Goal: Information Seeking & Learning: Learn about a topic

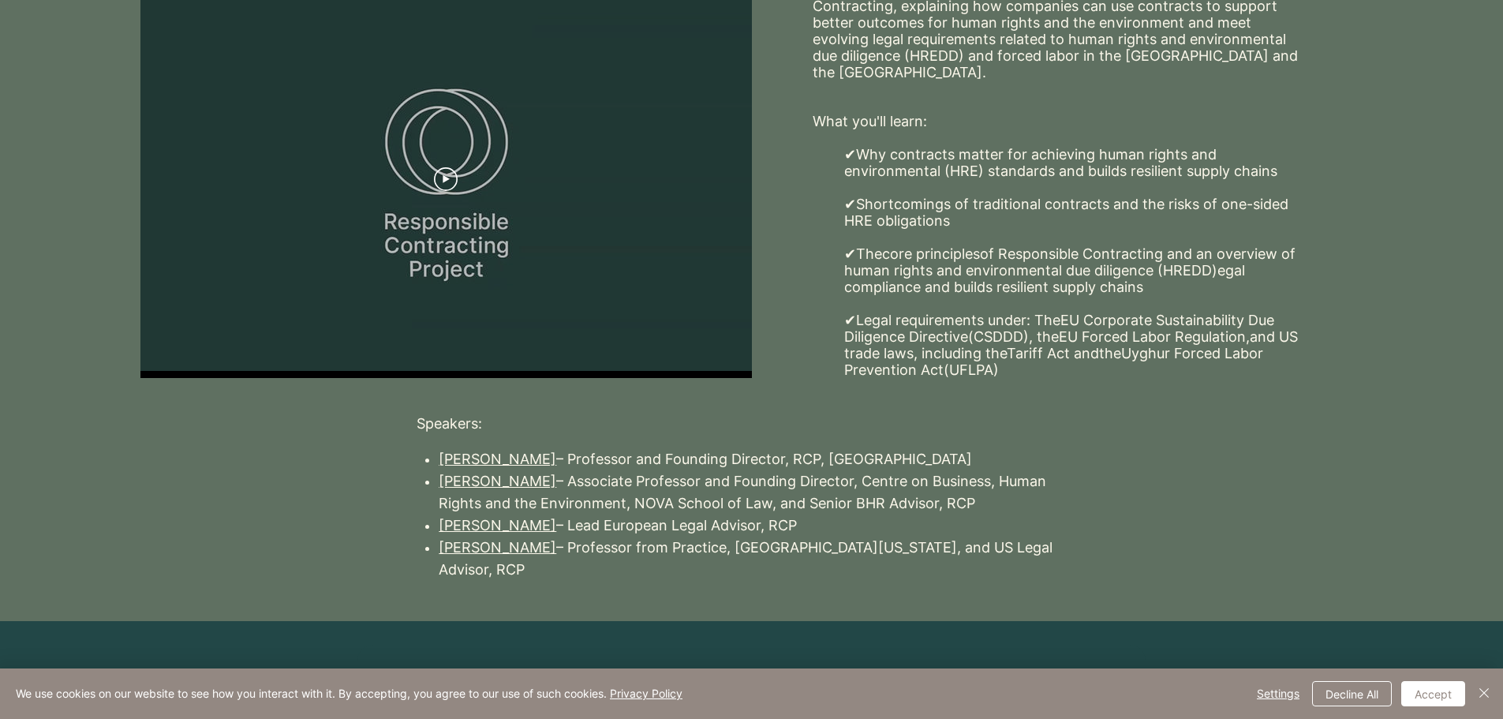
scroll to position [399, 0]
click at [449, 189] on button "Play video" at bounding box center [446, 180] width 24 height 24
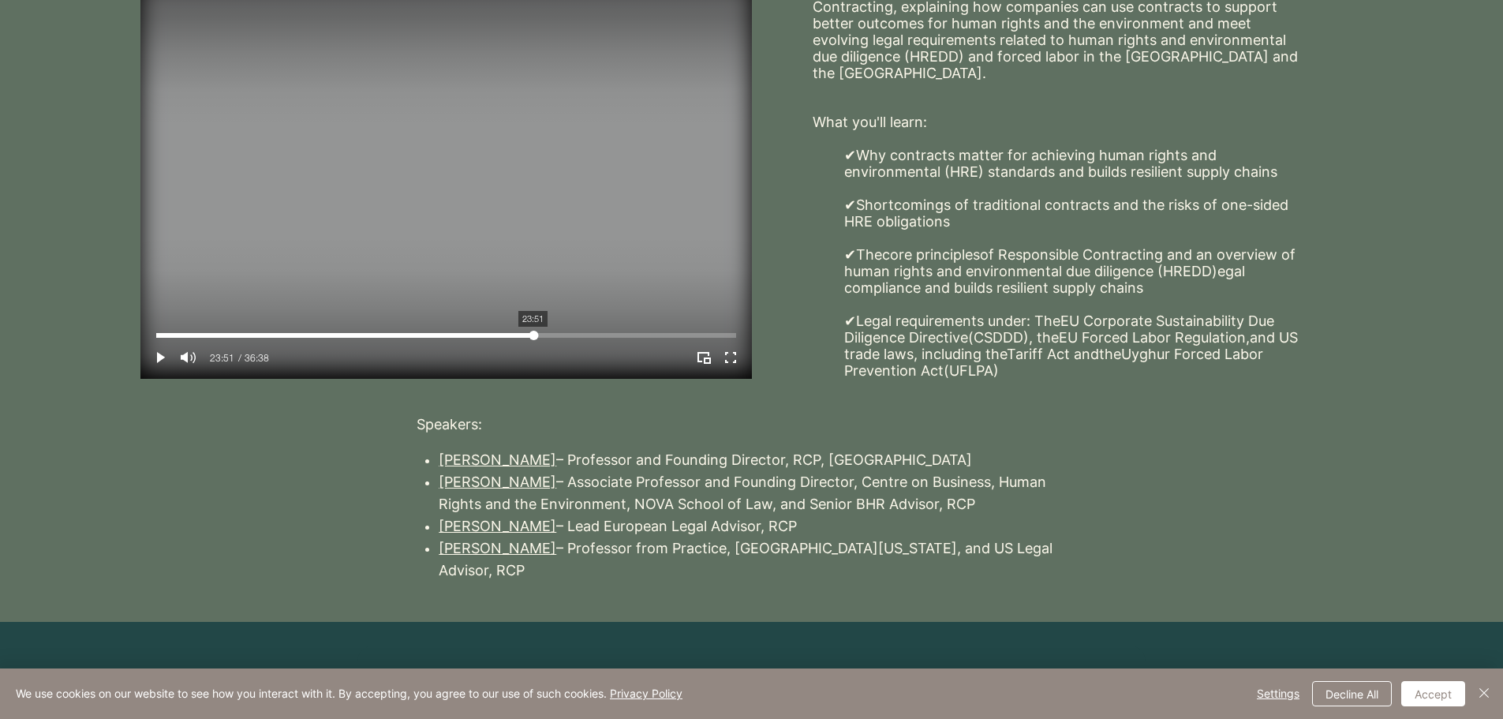
click at [533, 333] on div "Your Video Title Video Player" at bounding box center [446, 335] width 580 height 5
click at [704, 357] on icon "Play Picture-in-Picture" at bounding box center [707, 360] width 7 height 6
drag, startPoint x: 724, startPoint y: 353, endPoint x: 724, endPoint y: 448, distance: 95.4
click at [724, 353] on icon "Enter full screen" at bounding box center [730, 357] width 21 height 21
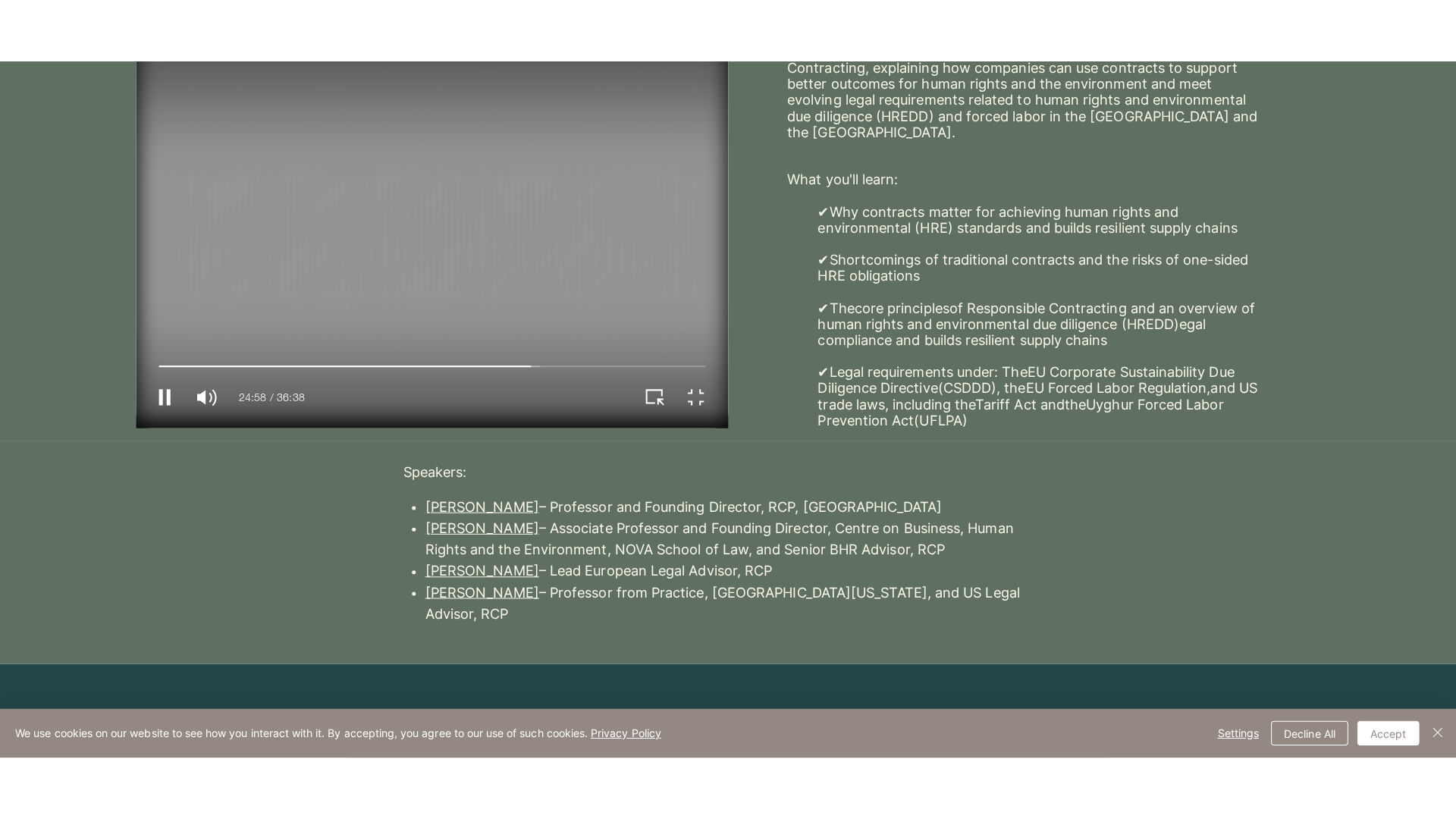
scroll to position [0, 0]
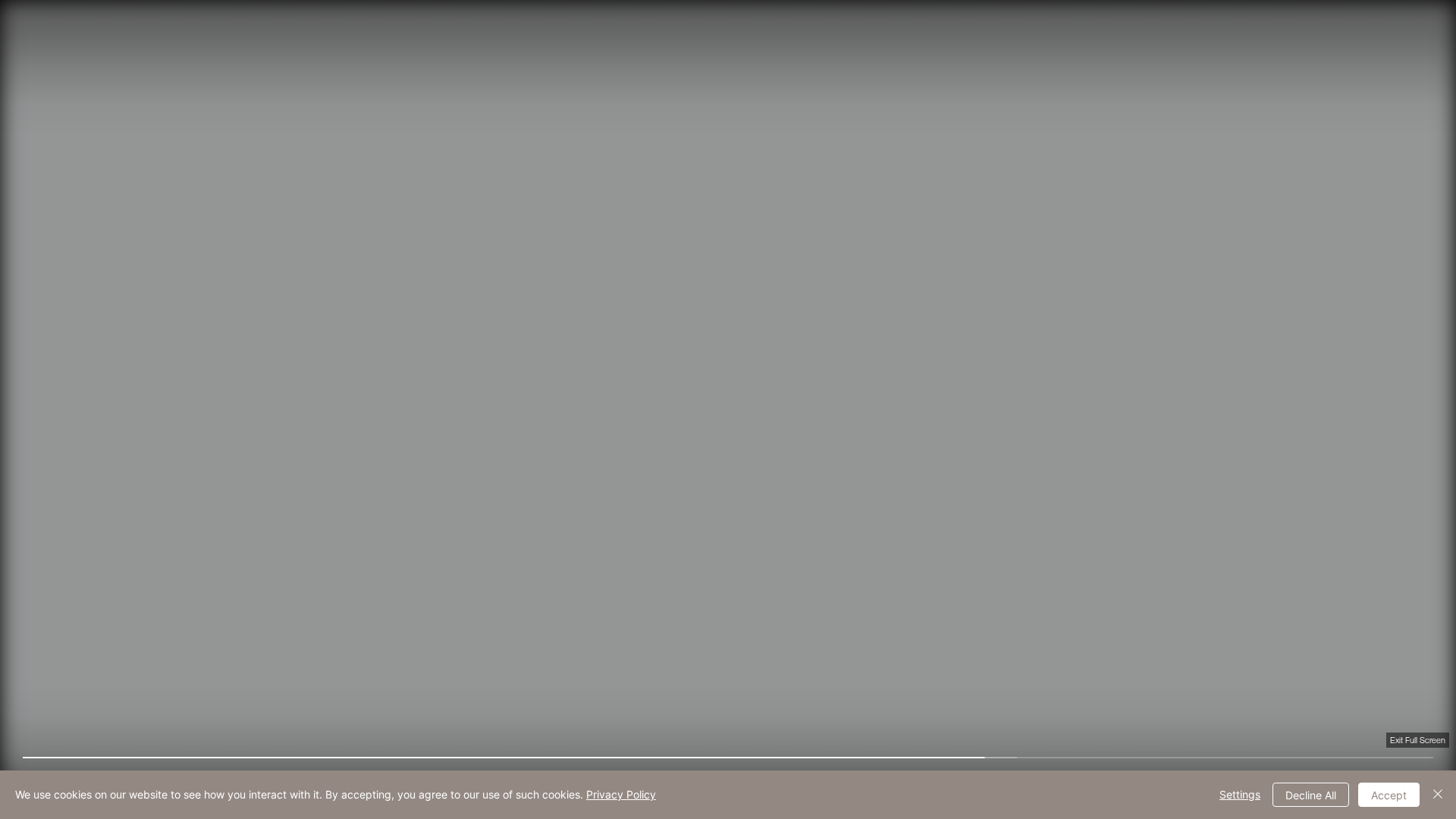
click at [1431, 690] on icon "Exit full screen" at bounding box center [1424, 789] width 27 height 27
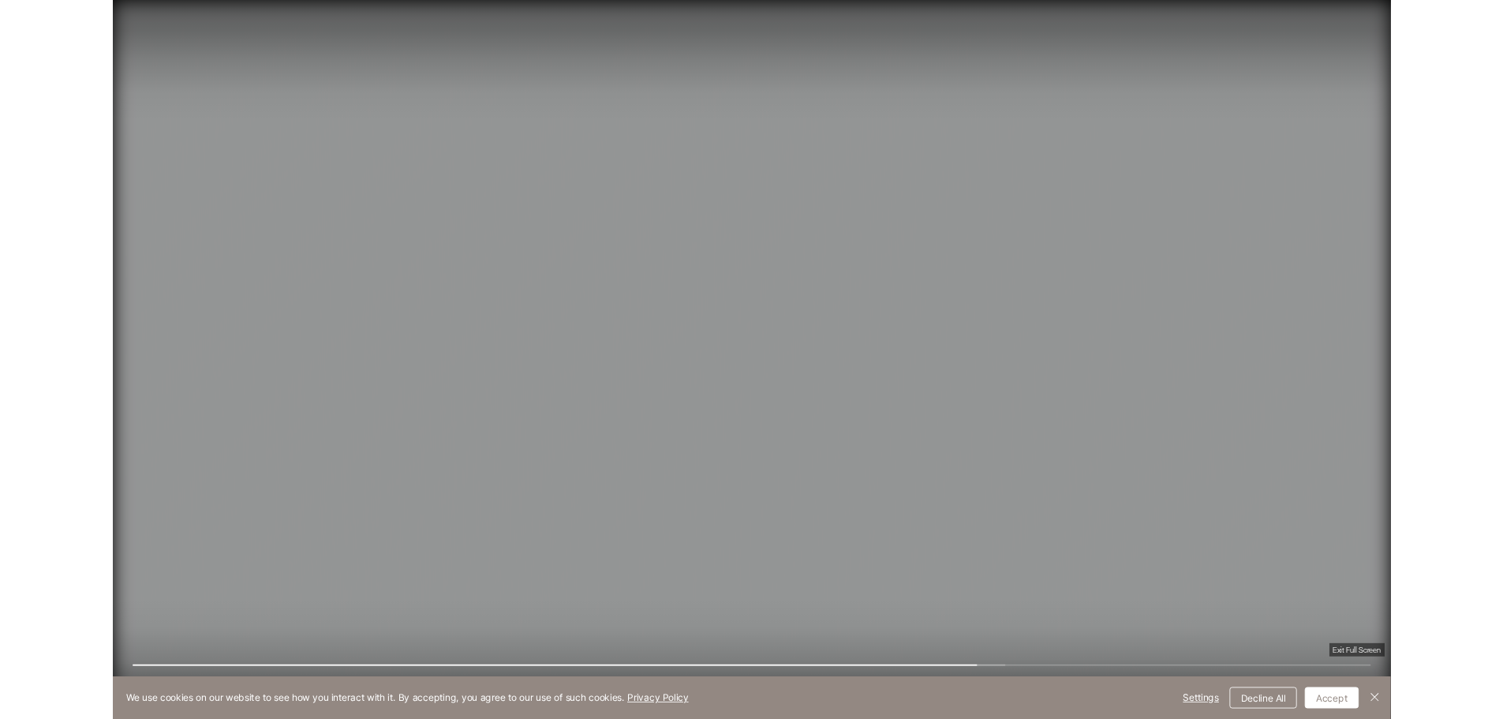
scroll to position [399, 0]
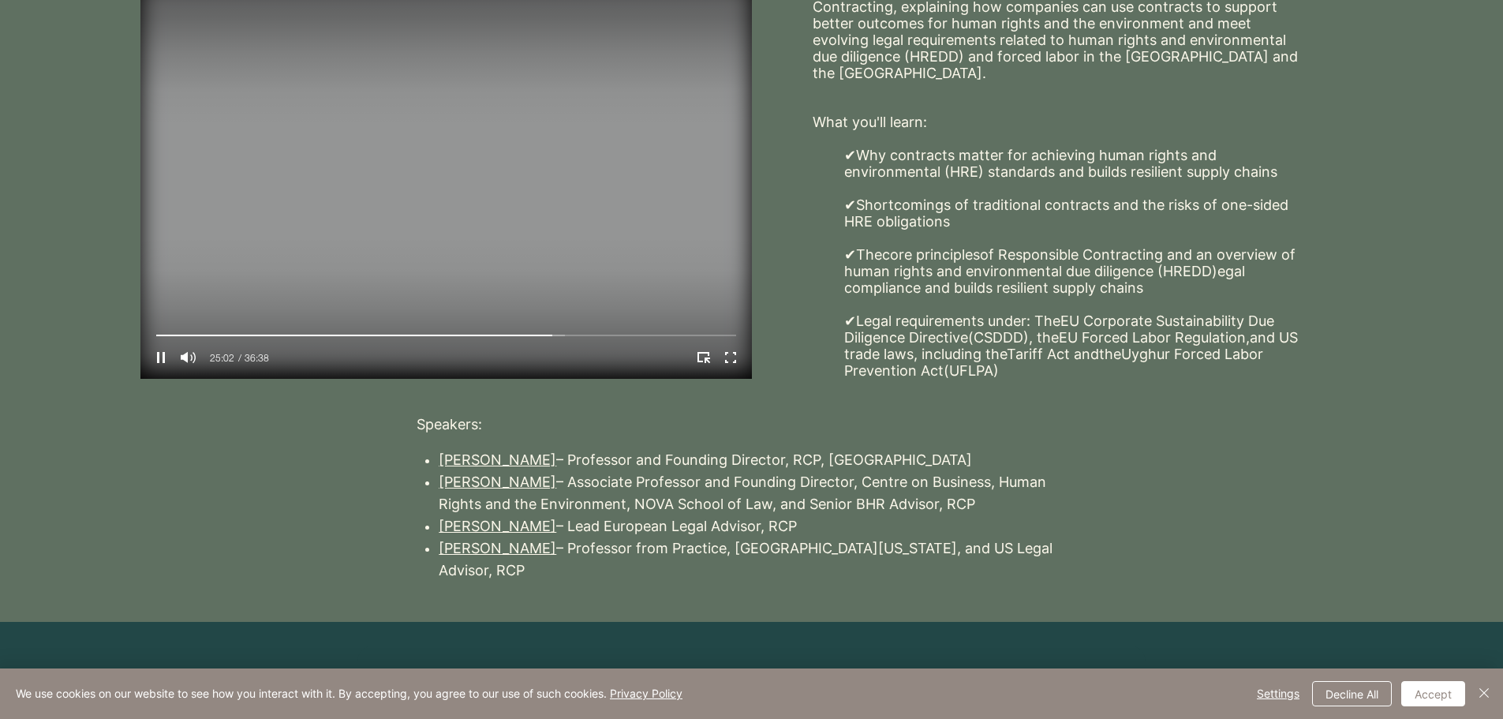
click at [510, 266] on video "Your Video Title Video Player" at bounding box center [445, 180] width 611 height 397
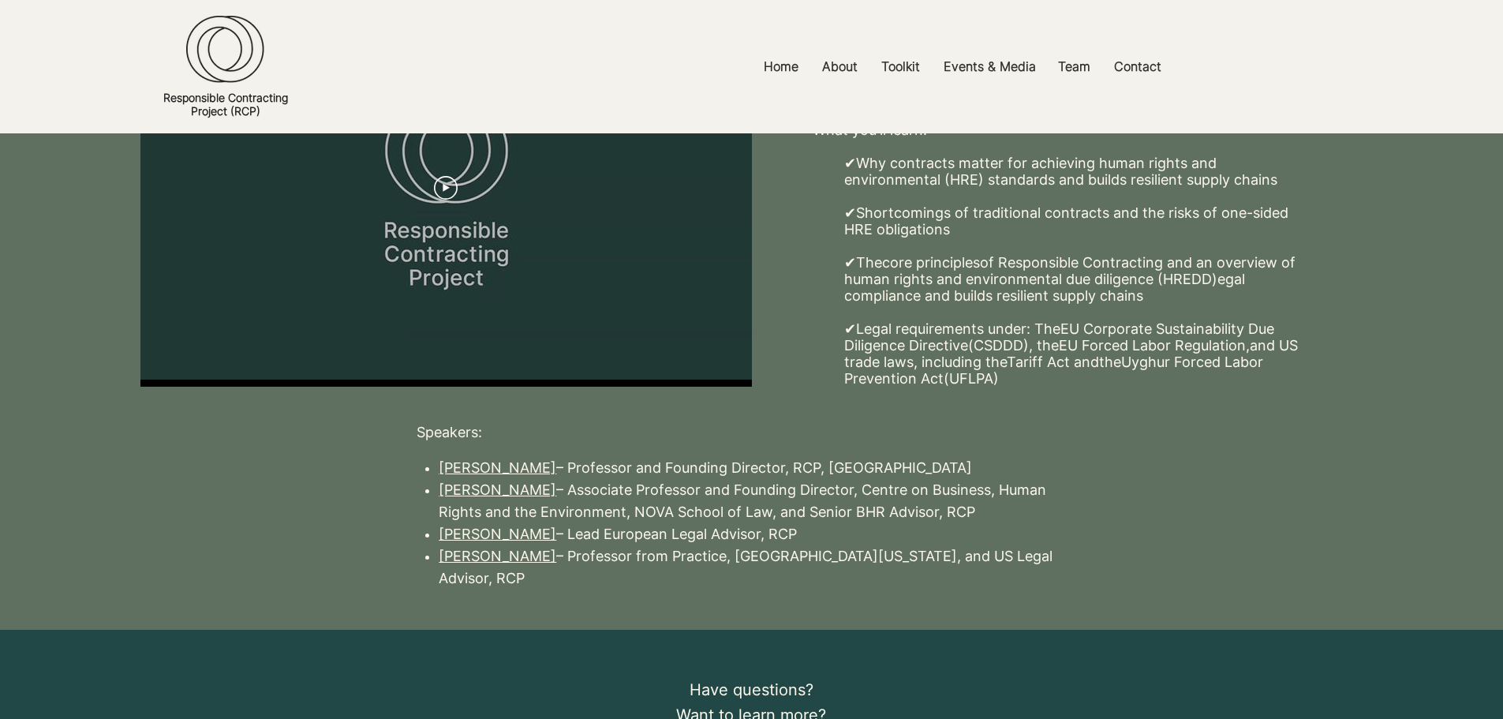
scroll to position [394, 0]
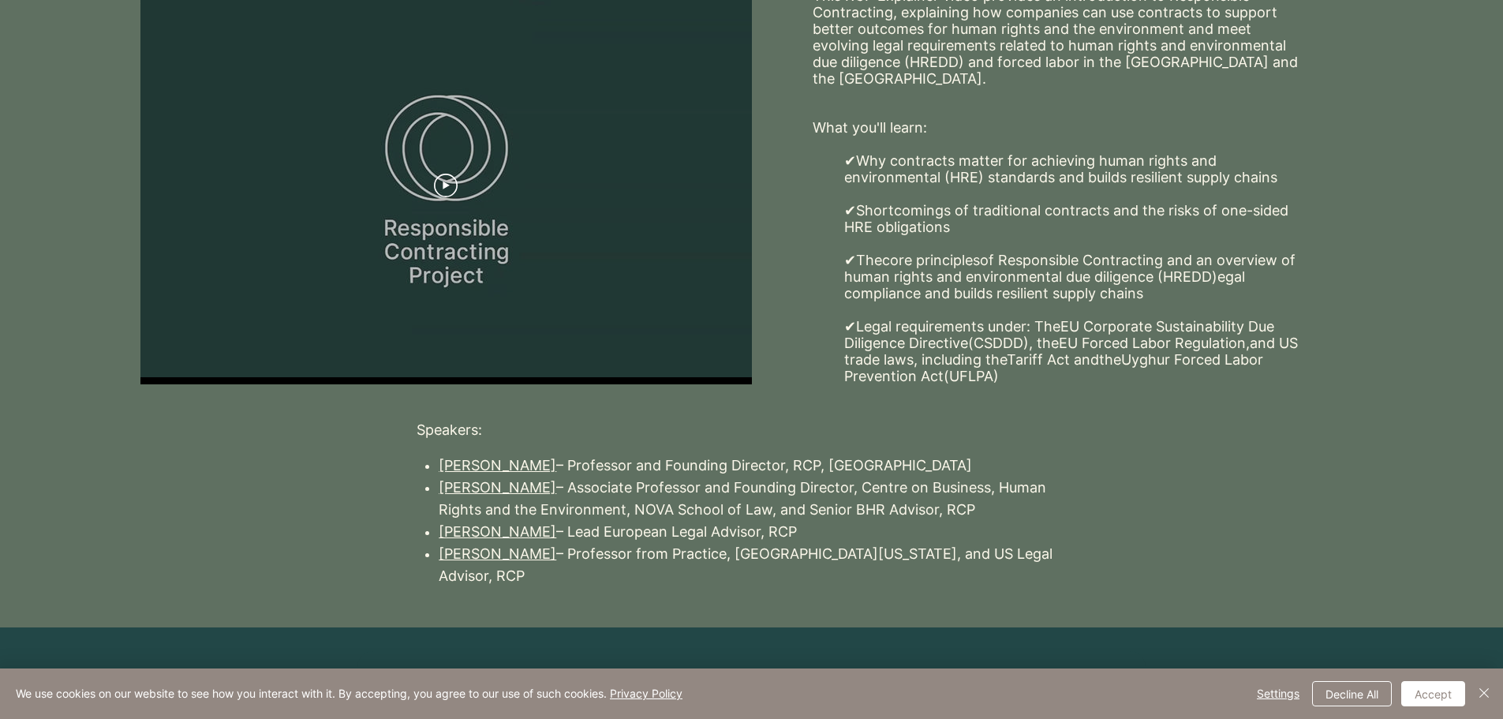
click at [549, 556] on link "Chavi Keeney Nana" at bounding box center [498, 553] width 118 height 17
click at [463, 463] on link "Sarah Dadush" at bounding box center [498, 465] width 118 height 17
click at [450, 180] on icon "Play video" at bounding box center [446, 186] width 24 height 24
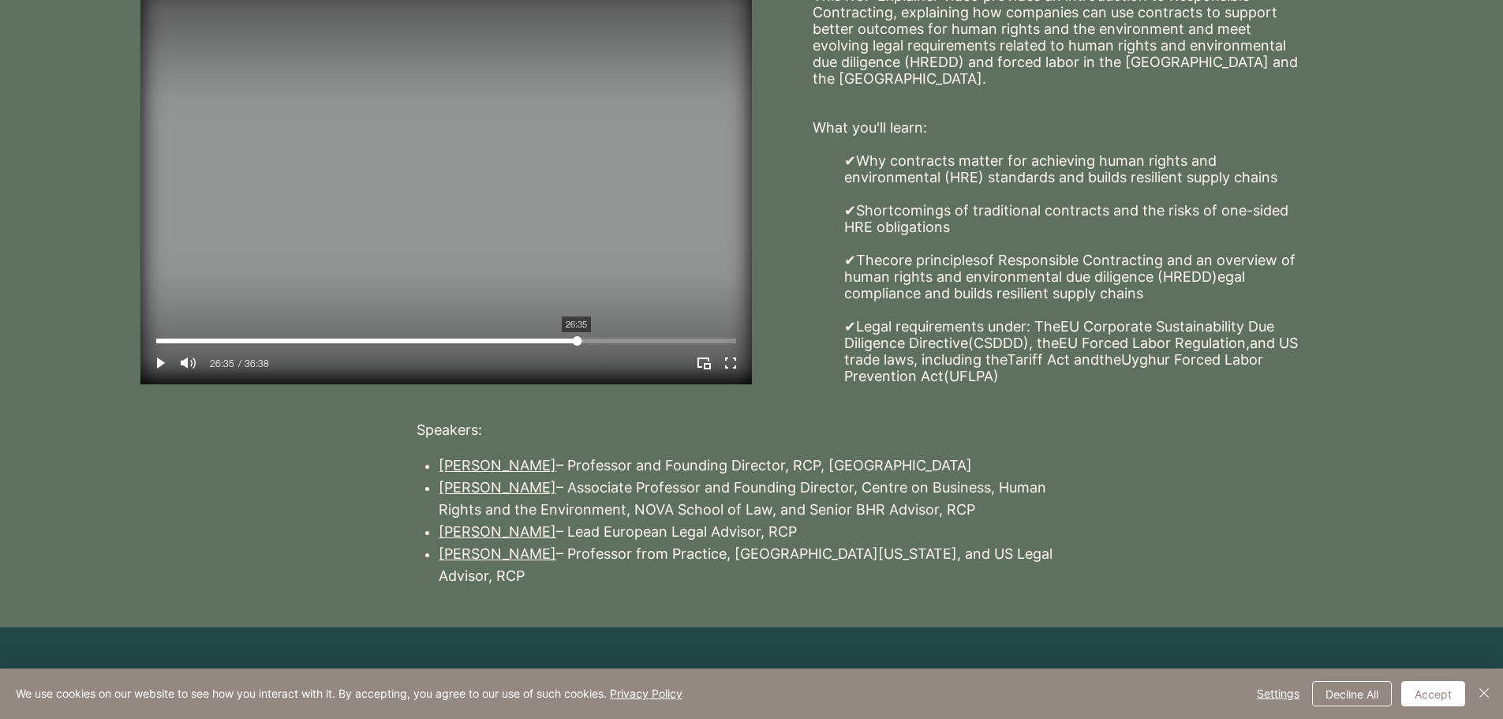
click at [577, 338] on div "Your Video Title Video Player" at bounding box center [446, 340] width 580 height 5
click at [597, 338] on div "Your Video Title Video Player" at bounding box center [446, 340] width 580 height 5
click at [609, 338] on div "Your Video Title Video Player" at bounding box center [446, 340] width 580 height 5
click at [629, 338] on div "Your Video Title Video Player" at bounding box center [446, 340] width 580 height 5
click at [614, 338] on div "Your Video Title Video Player" at bounding box center [446, 340] width 580 height 5
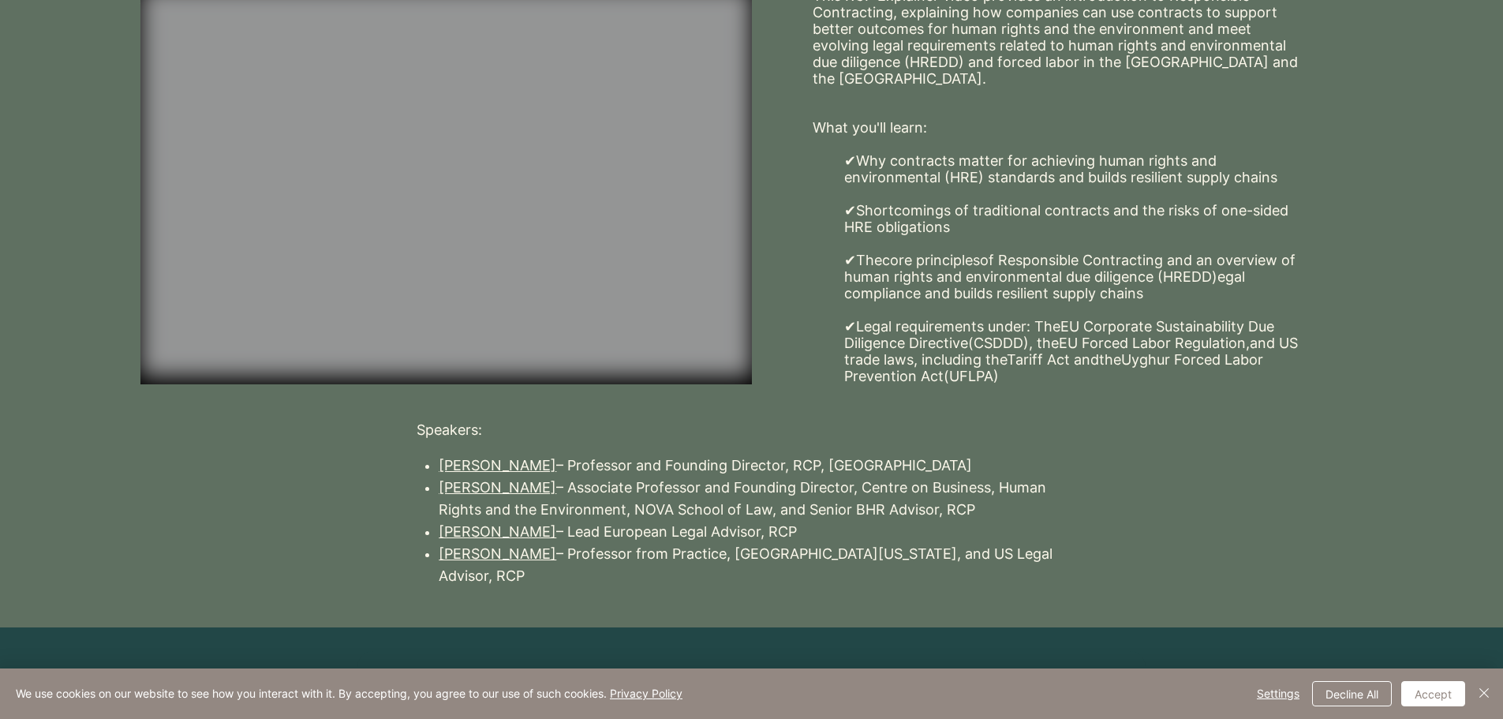
click at [577, 383] on div at bounding box center [751, 181] width 1503 height 434
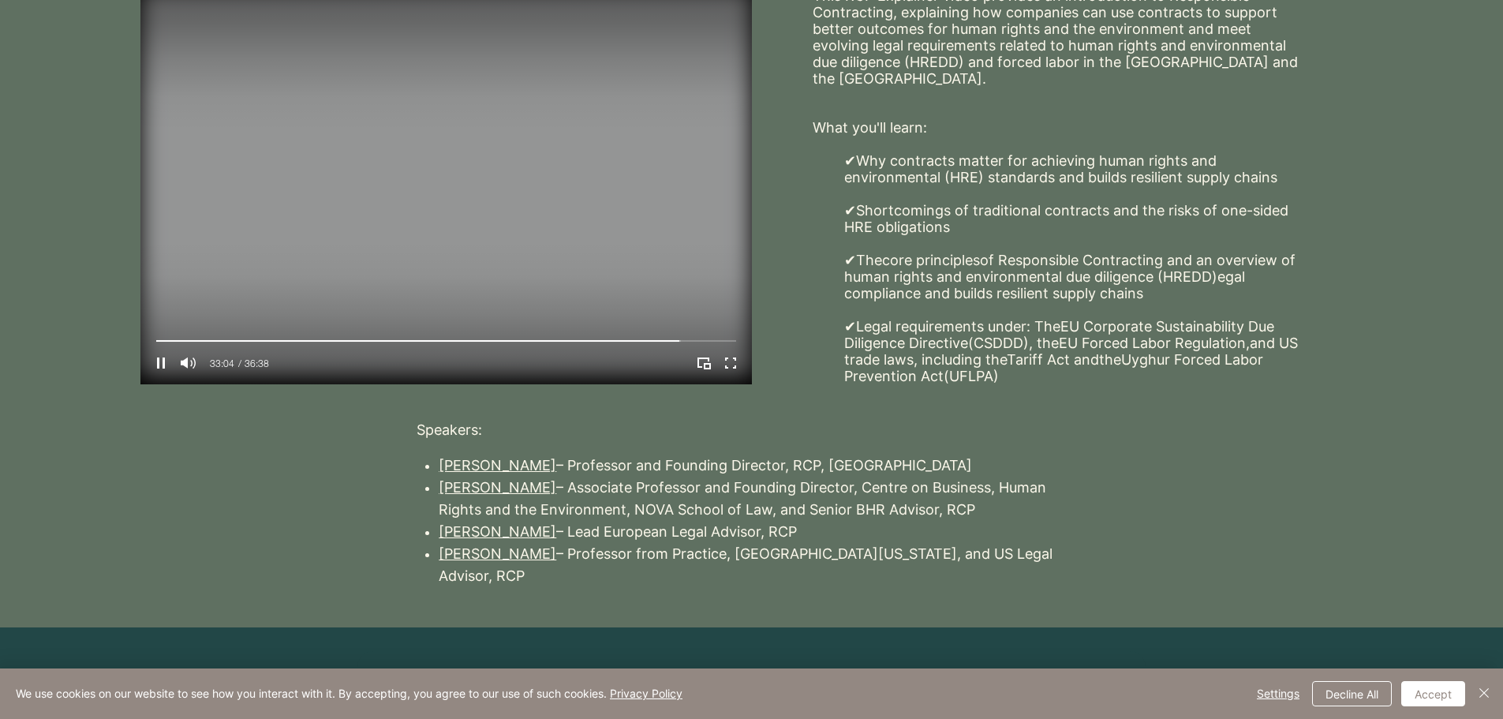
click at [465, 214] on video "Your Video Title Video Player" at bounding box center [445, 185] width 611 height 397
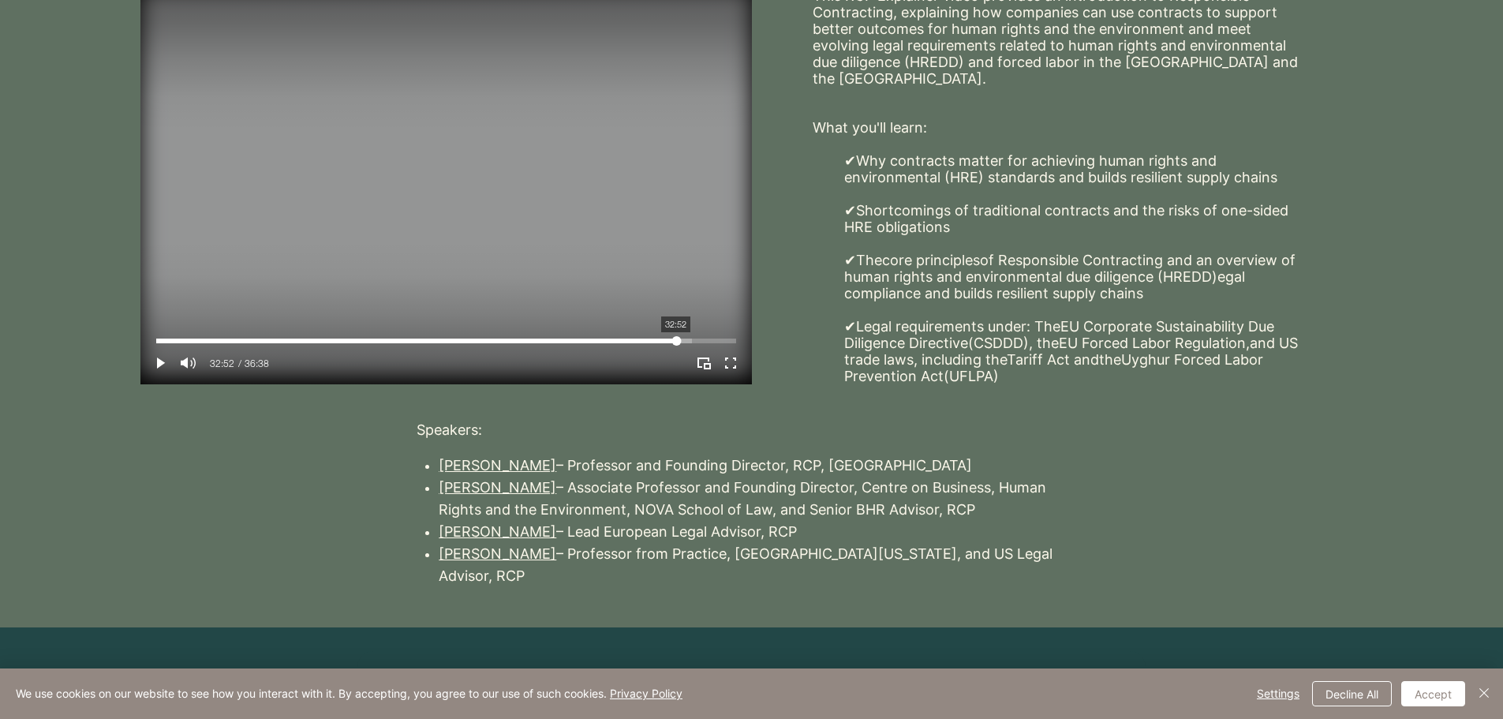
click at [676, 338] on div "Your Video Title Video Player" at bounding box center [446, 340] width 580 height 5
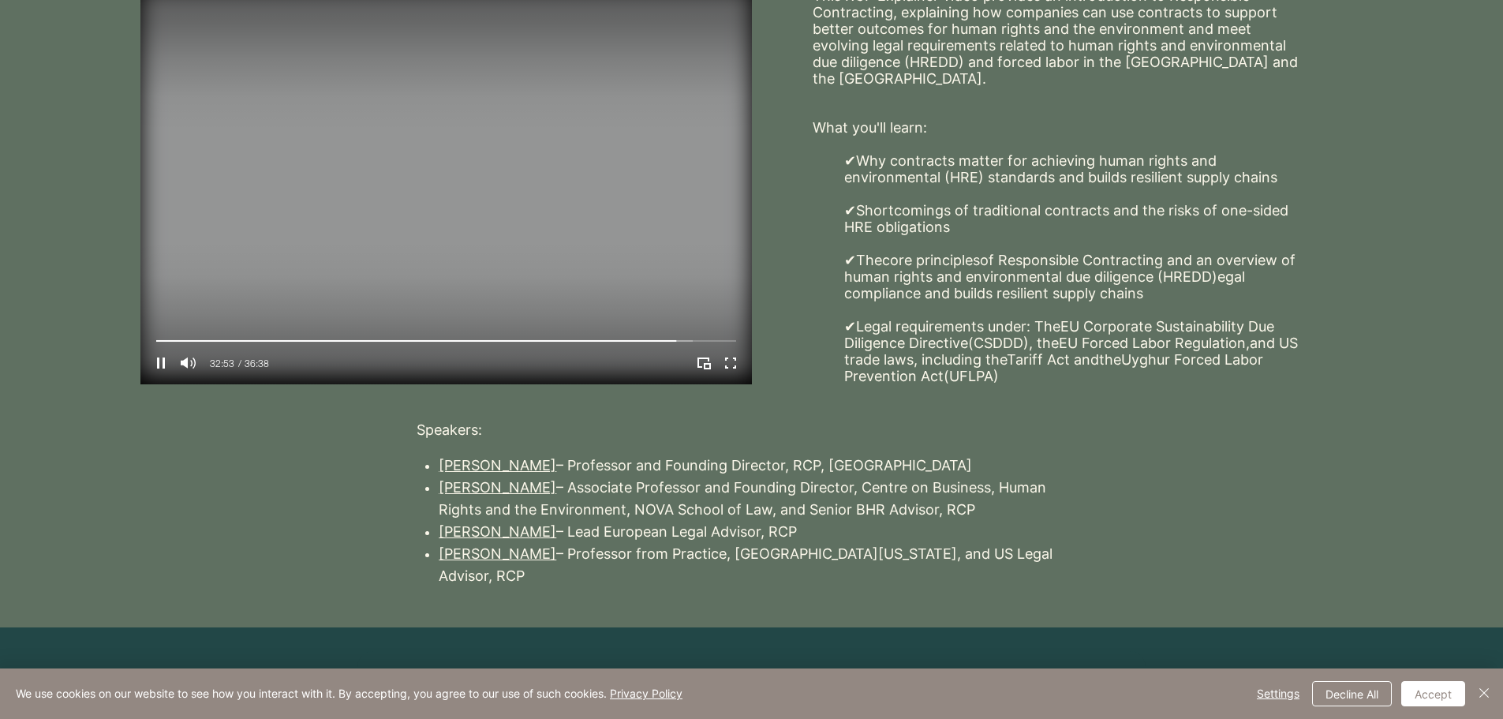
click at [595, 248] on video "Your Video Title Video Player" at bounding box center [445, 185] width 611 height 397
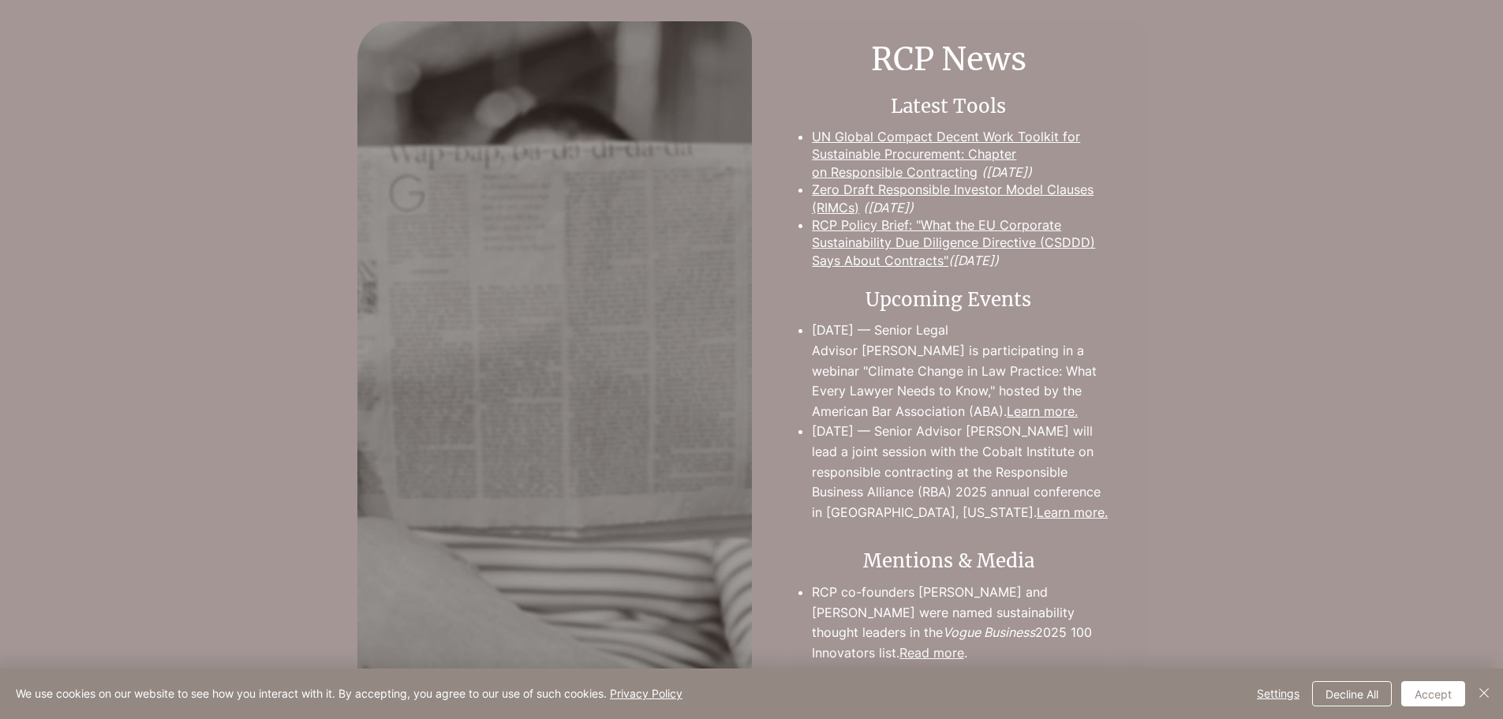
scroll to position [1239, 0]
click at [949, 156] on link "UN Global Compact Decent Work Toolkit for Sustainable Procurement: Chapter on R…" at bounding box center [946, 154] width 268 height 51
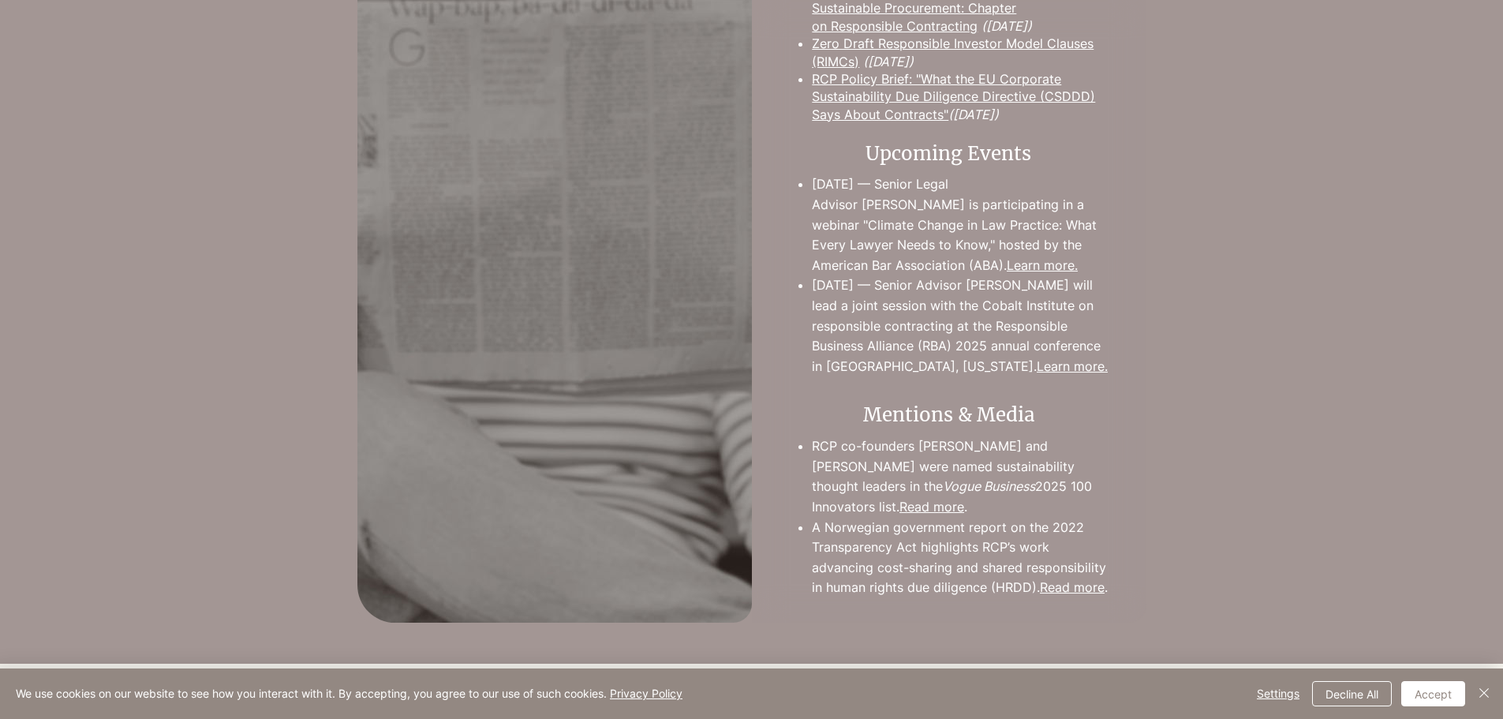
scroll to position [1394, 0]
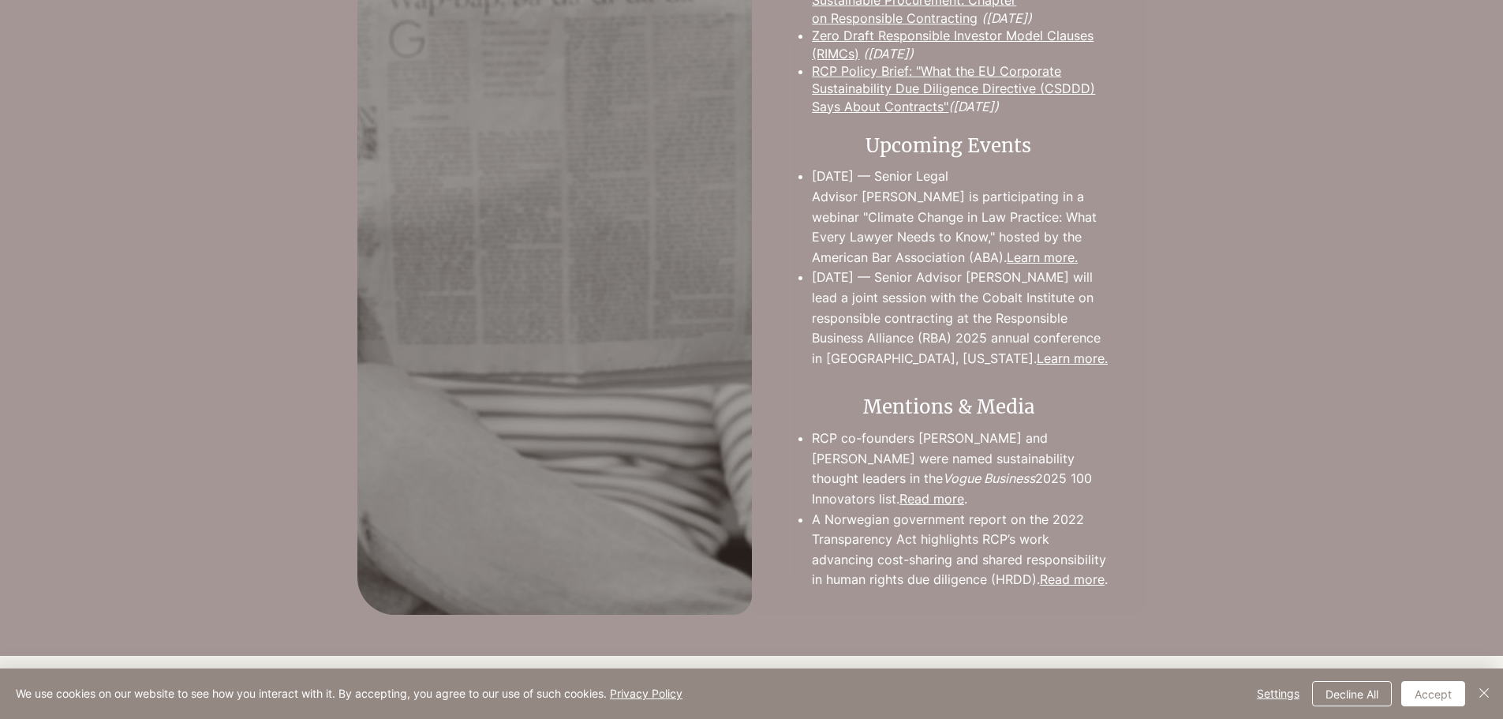
click at [928, 492] on link "Read more" at bounding box center [931, 499] width 65 height 16
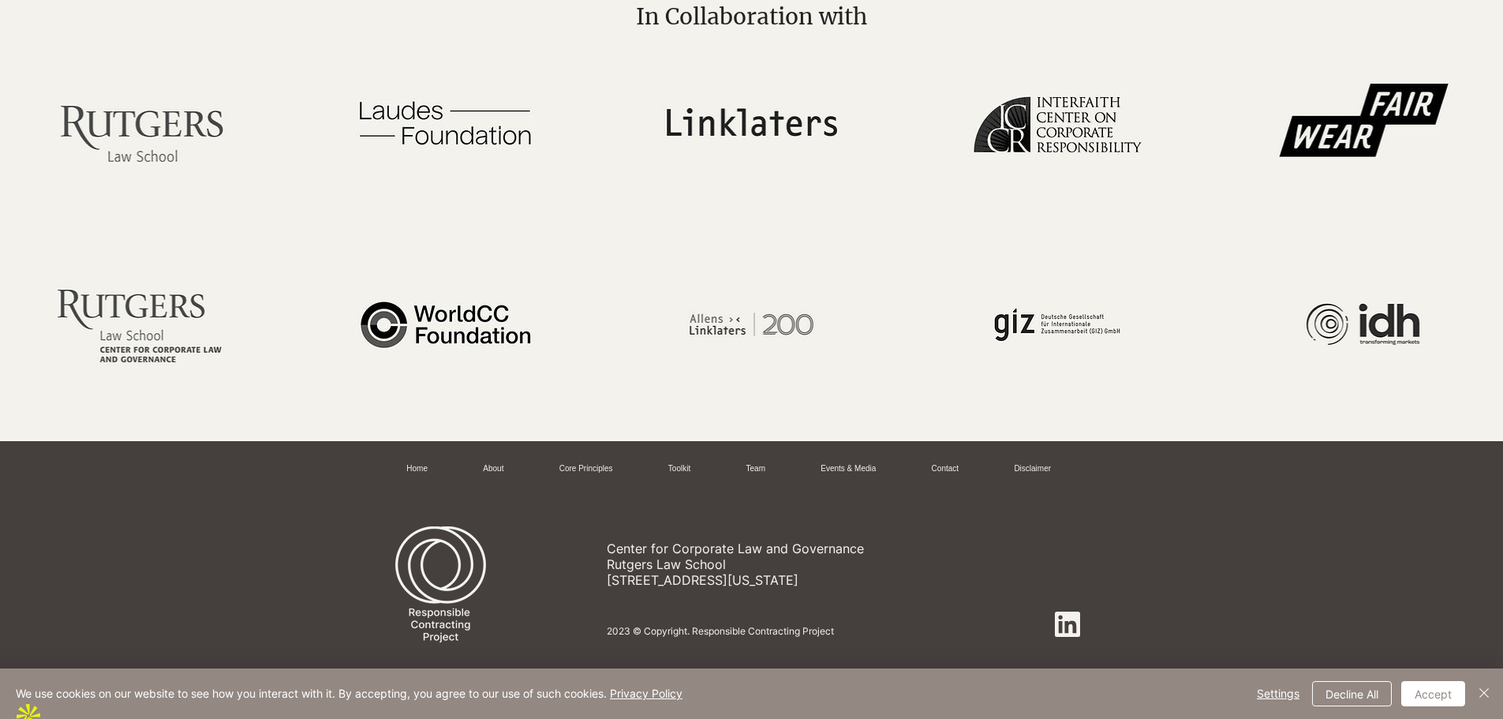
scroll to position [2096, 0]
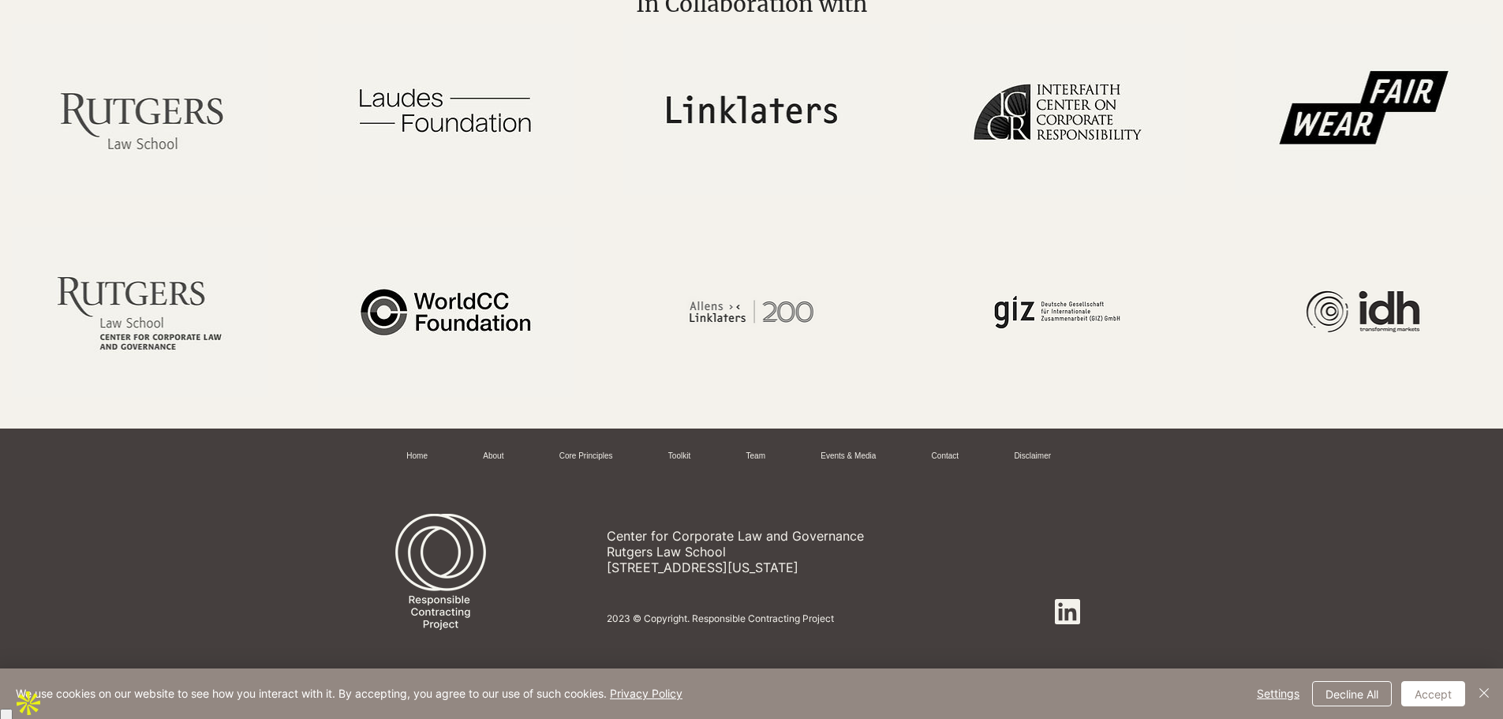
click at [1066, 624] on icon at bounding box center [1067, 611] width 25 height 25
click at [680, 462] on link "Toolkit" at bounding box center [679, 456] width 22 height 12
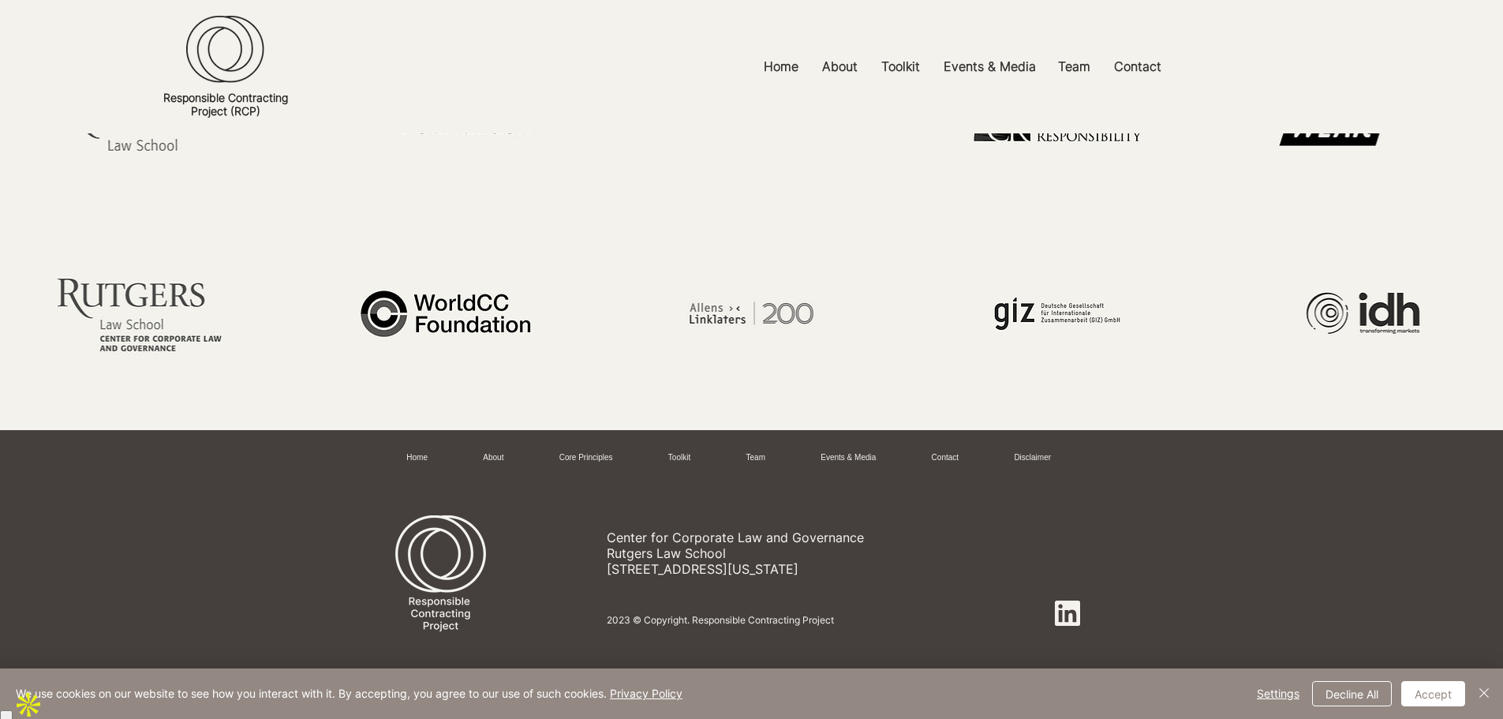
scroll to position [2084, 0]
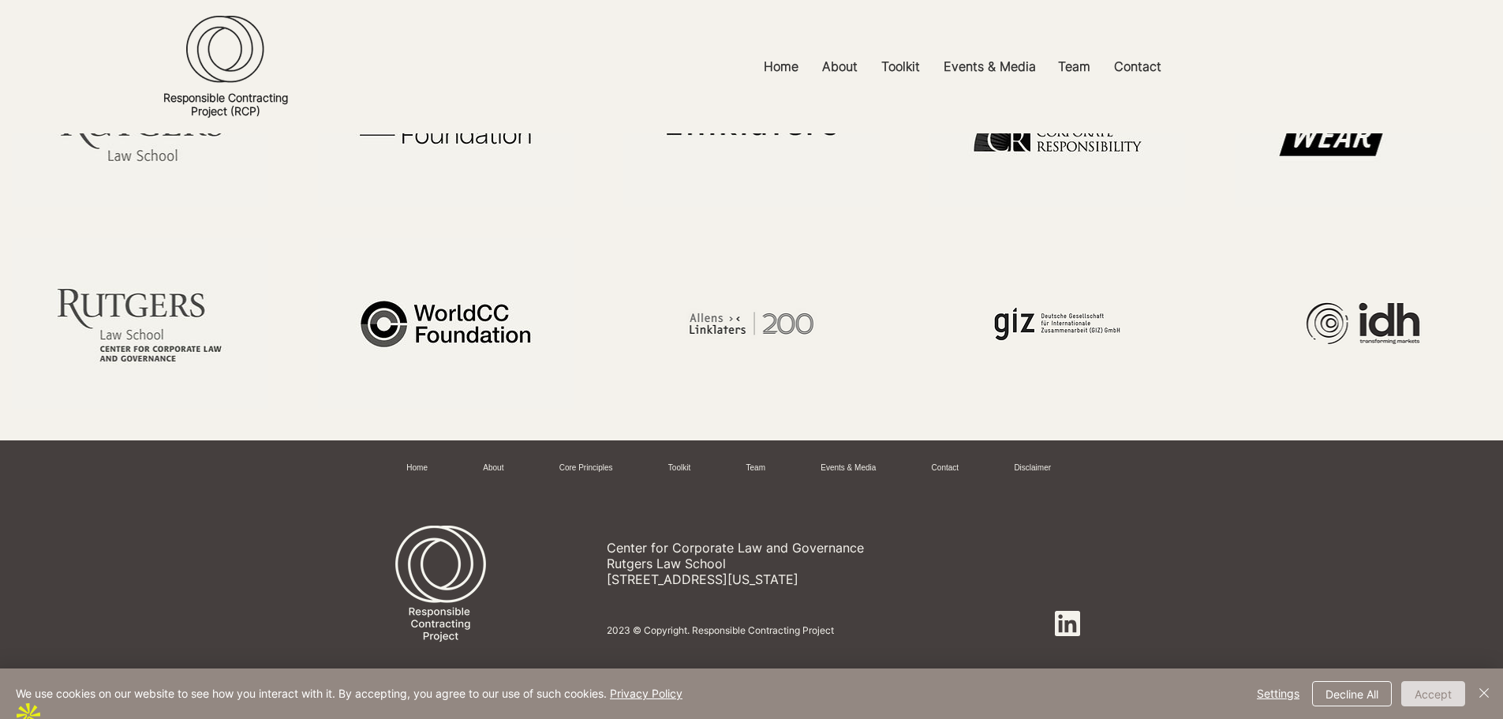
click at [1432, 689] on button "Accept" at bounding box center [1433, 693] width 64 height 25
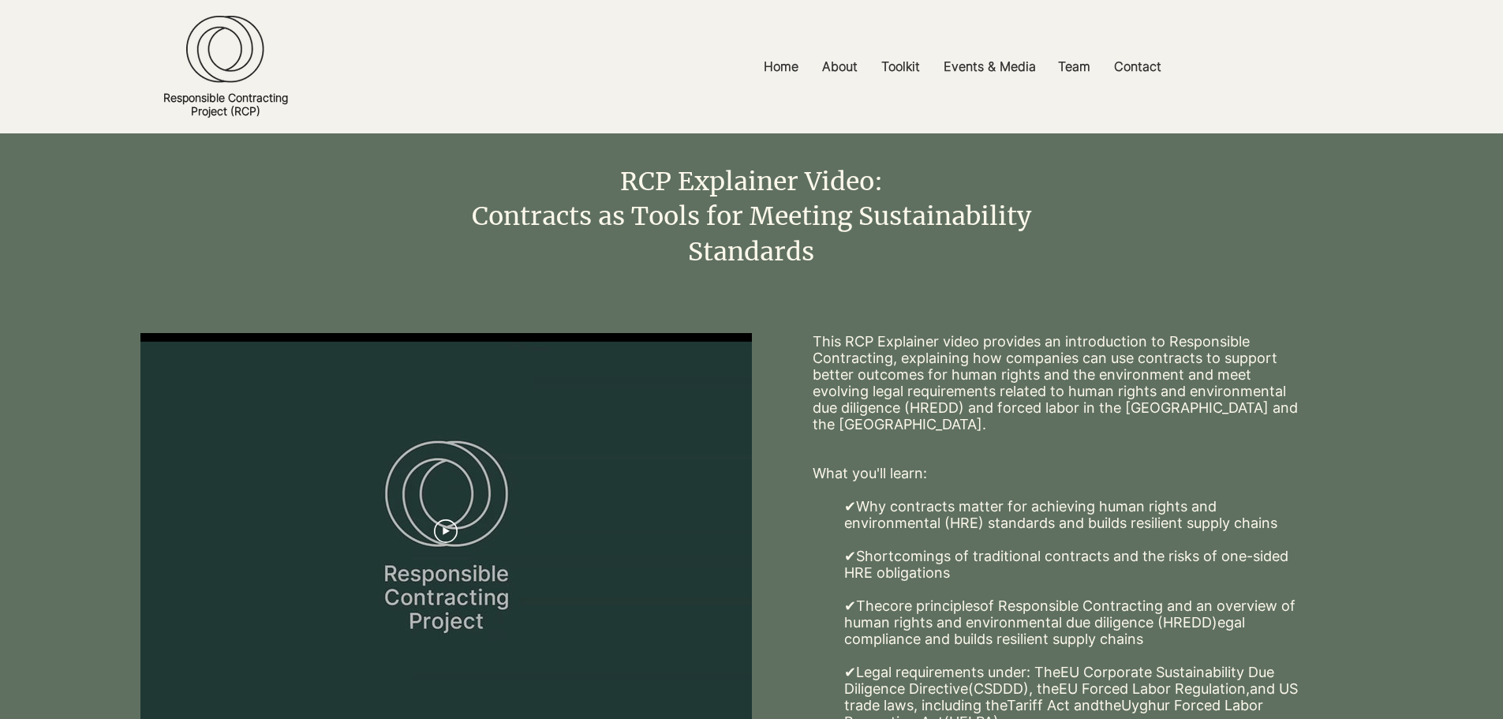
scroll to position [0, 0]
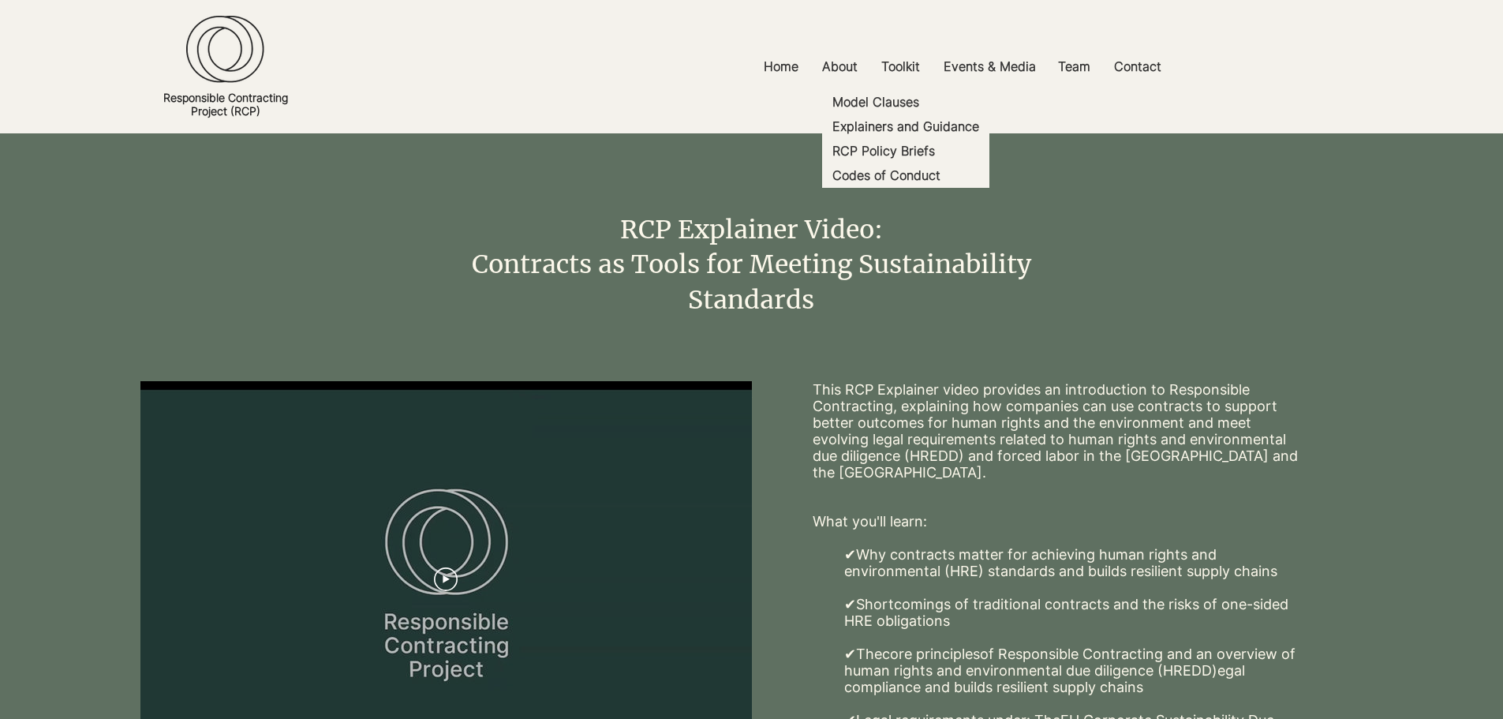
click at [909, 66] on p "Toolkit" at bounding box center [900, 66] width 54 height 35
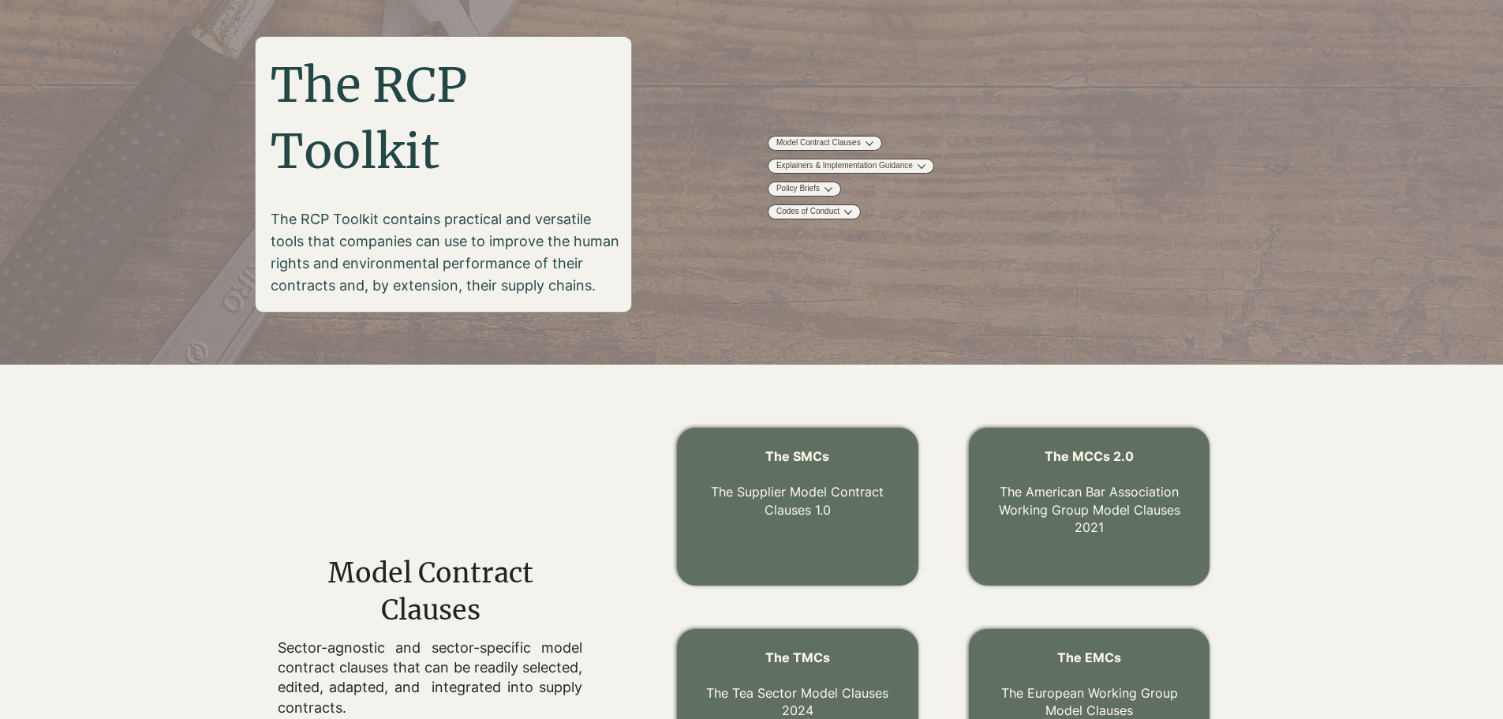
scroll to position [159, 0]
click at [877, 173] on link "Explainers & Implementation Guidance" at bounding box center [844, 167] width 136 height 12
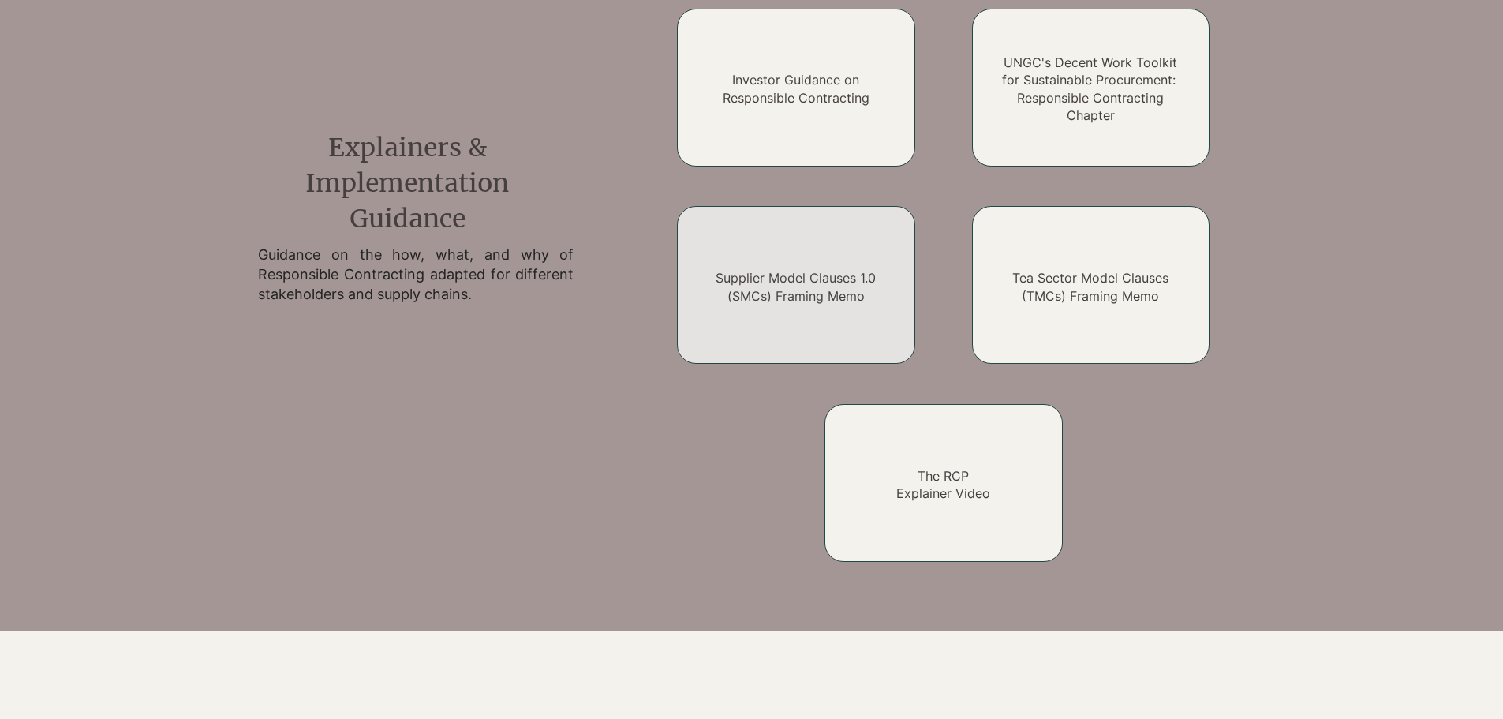
scroll to position [1272, 0]
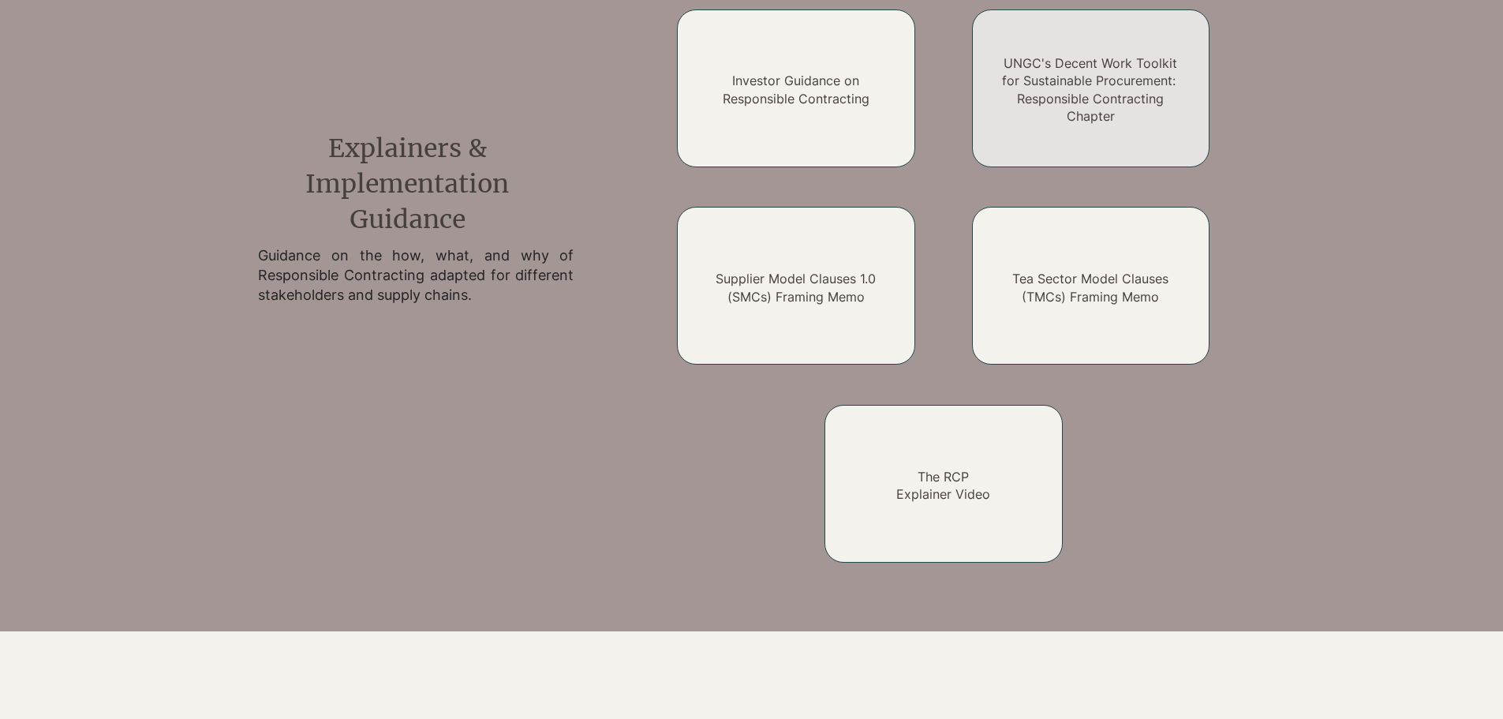
click at [1050, 125] on div at bounding box center [1091, 88] width 238 height 158
click at [1061, 72] on h2 "UNGC's Decent Work Toolkit for Sustainable Procurement: Responsible Contracting…" at bounding box center [1090, 89] width 190 height 71
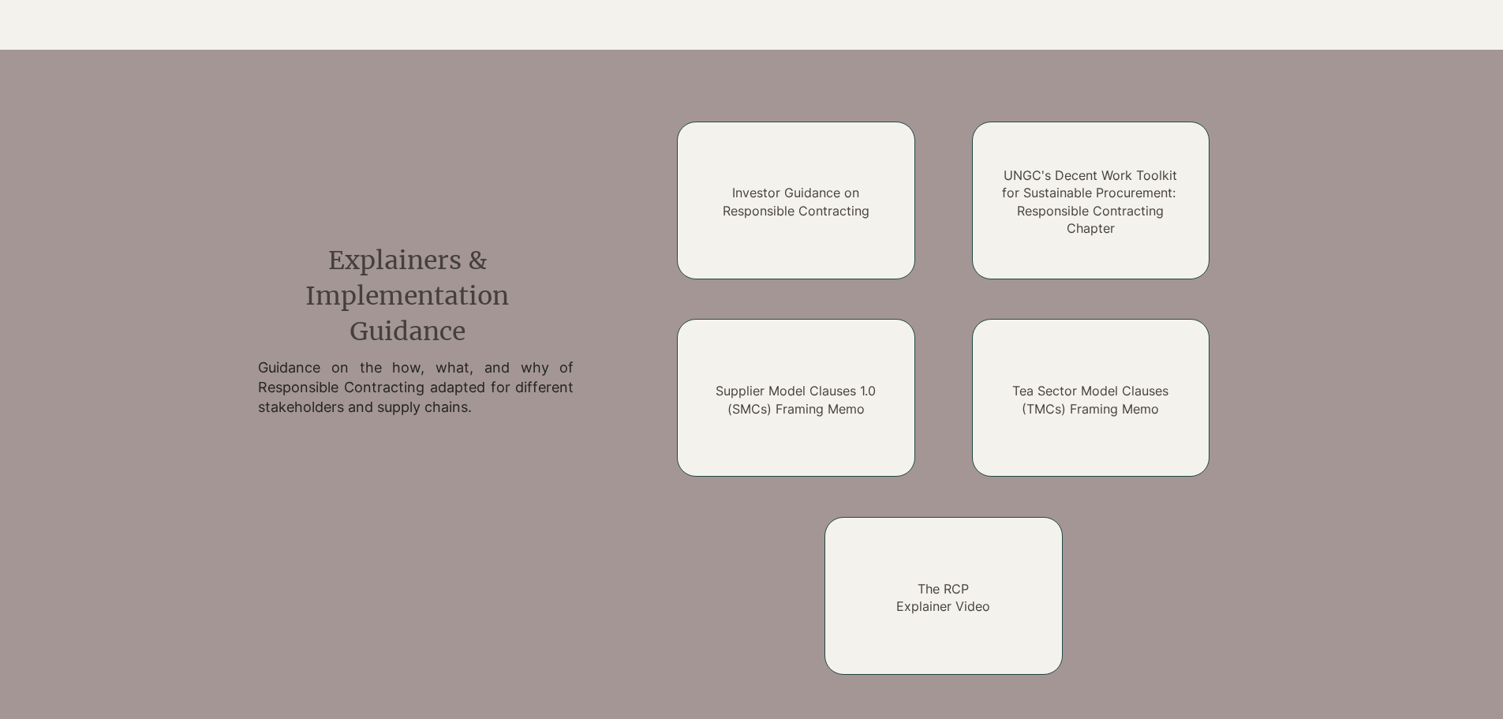
scroll to position [1159, 0]
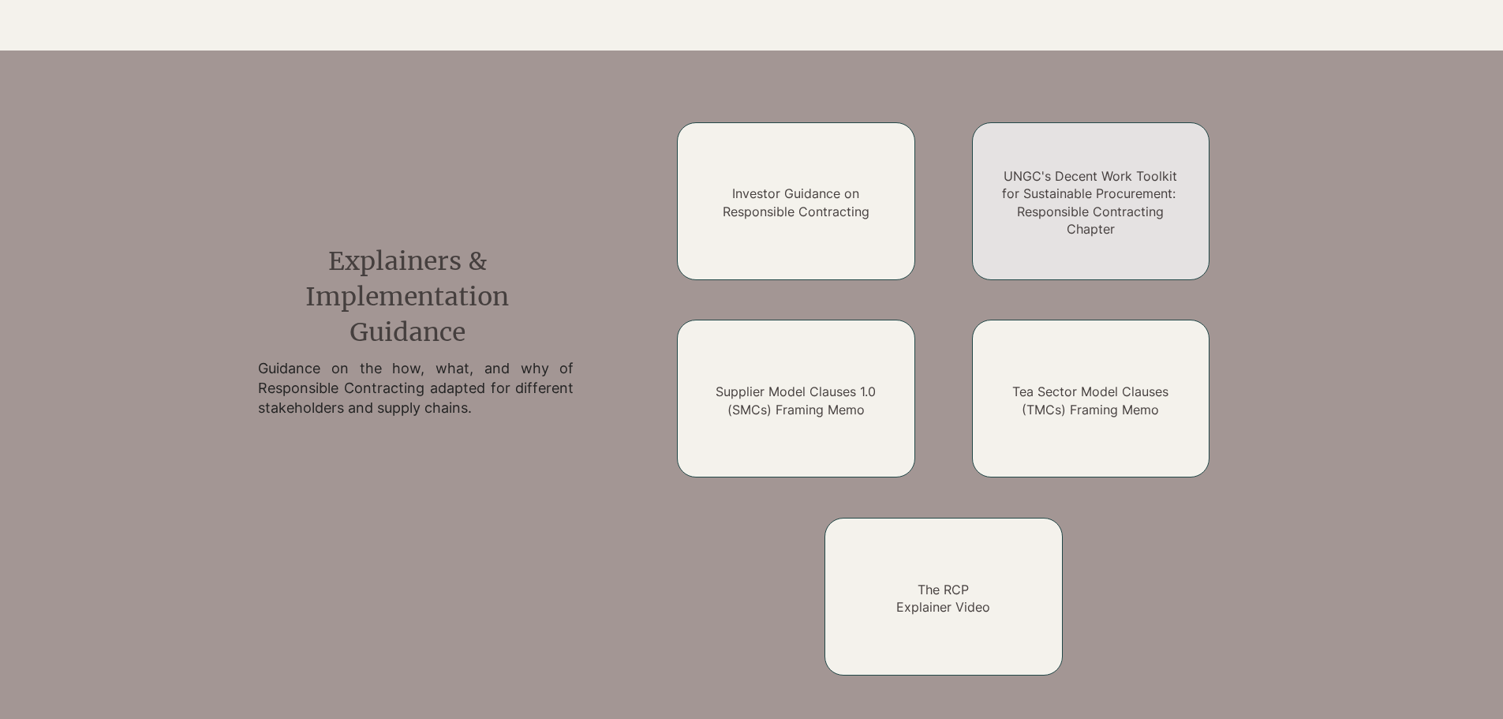
click at [1071, 189] on link "UNGC's Decent Work Toolkit for Sustainable Procurement: Responsible Contracting…" at bounding box center [1090, 202] width 177 height 69
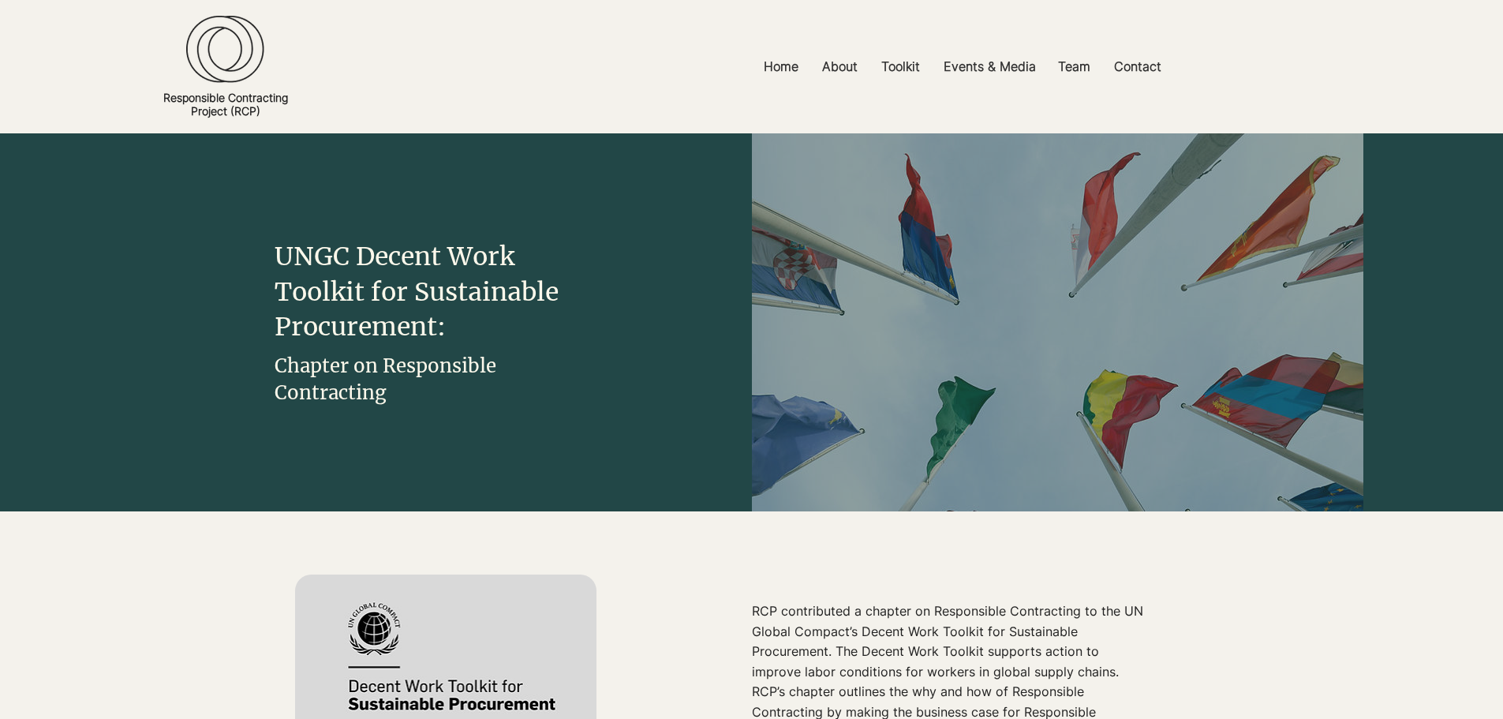
scroll to position [308, 0]
